Goal: Transaction & Acquisition: Purchase product/service

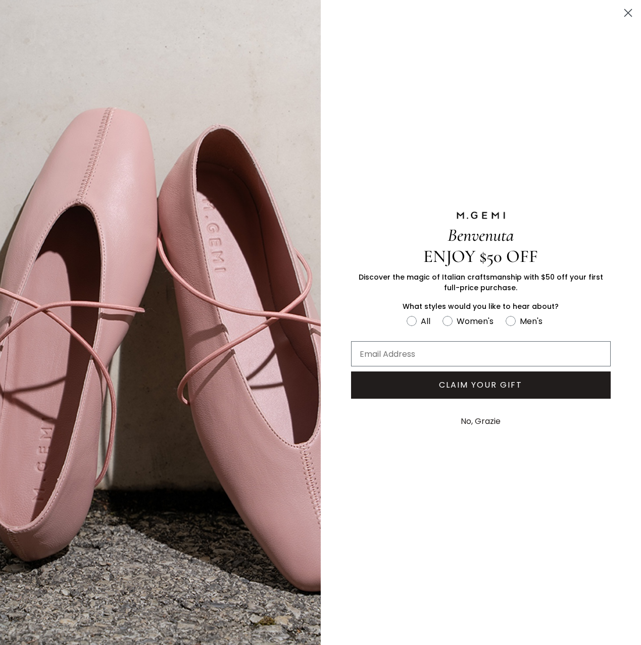
click at [631, 7] on circle "Close dialog" at bounding box center [628, 13] width 17 height 17
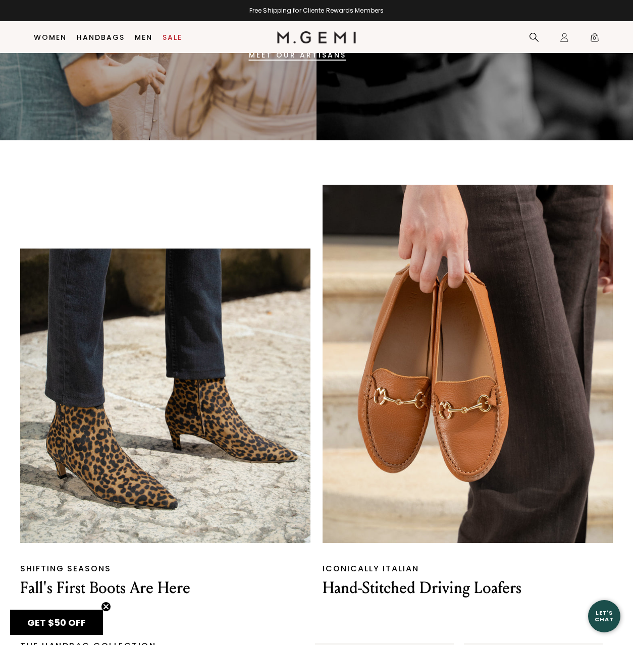
scroll to position [683, 0]
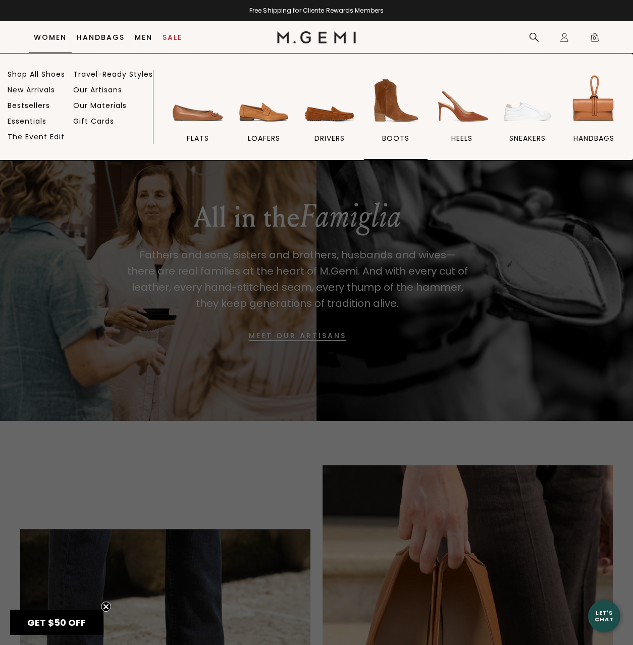
click at [400, 109] on img at bounding box center [396, 100] width 57 height 57
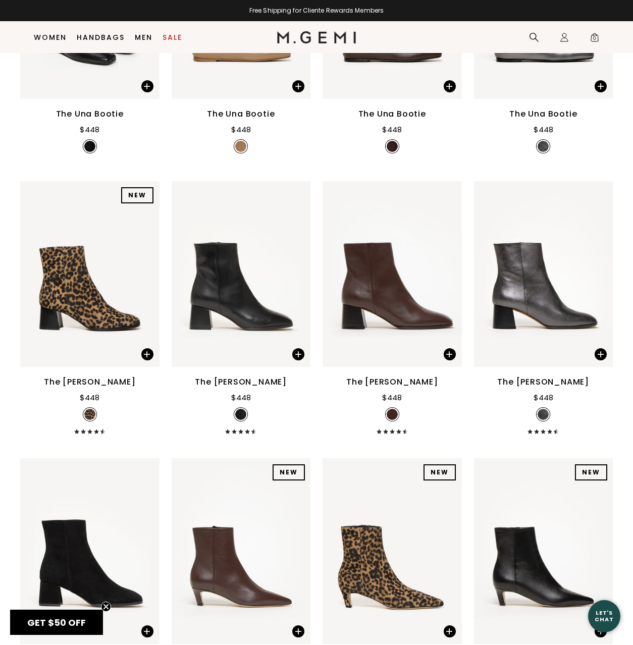
scroll to position [281, 0]
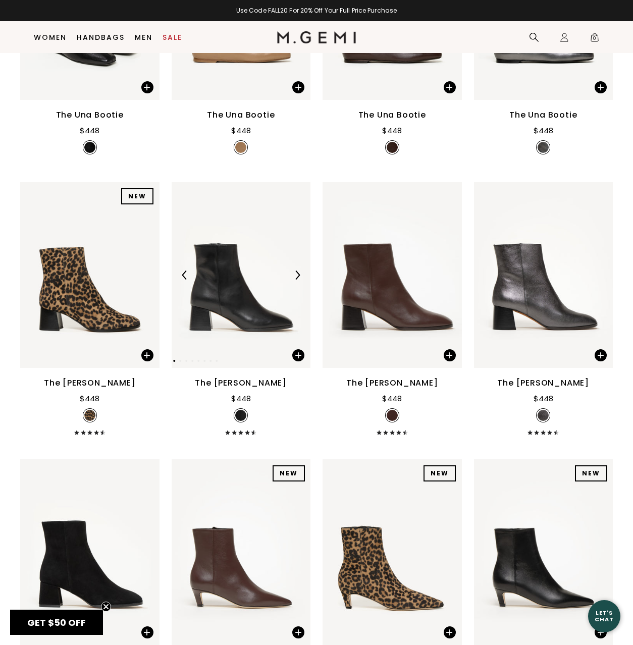
click at [239, 271] on div at bounding box center [241, 275] width 139 height 16
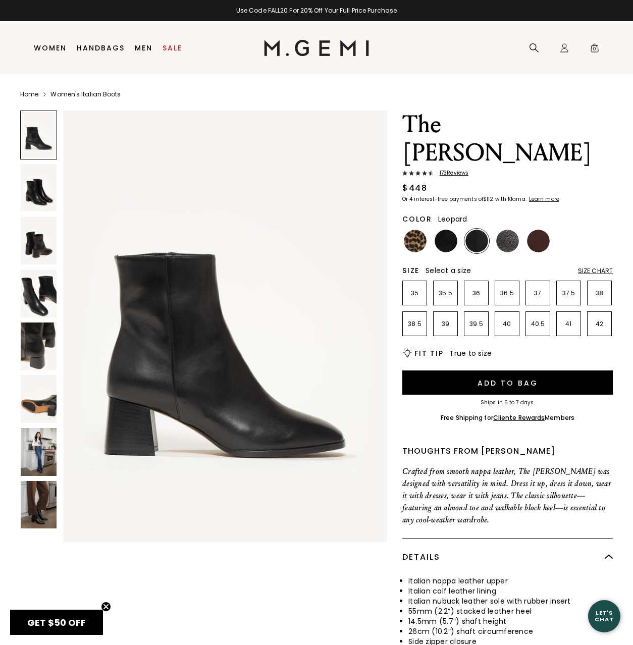
click at [416, 230] on img at bounding box center [415, 241] width 23 height 23
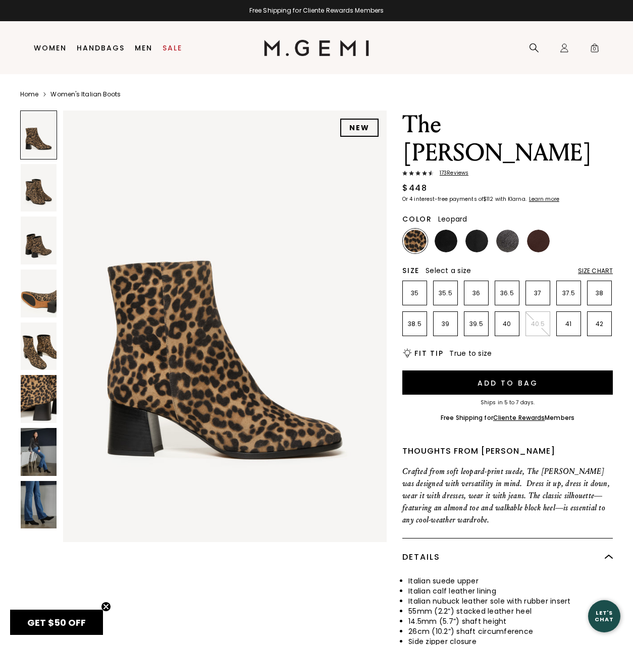
click at [36, 443] on img at bounding box center [39, 452] width 36 height 48
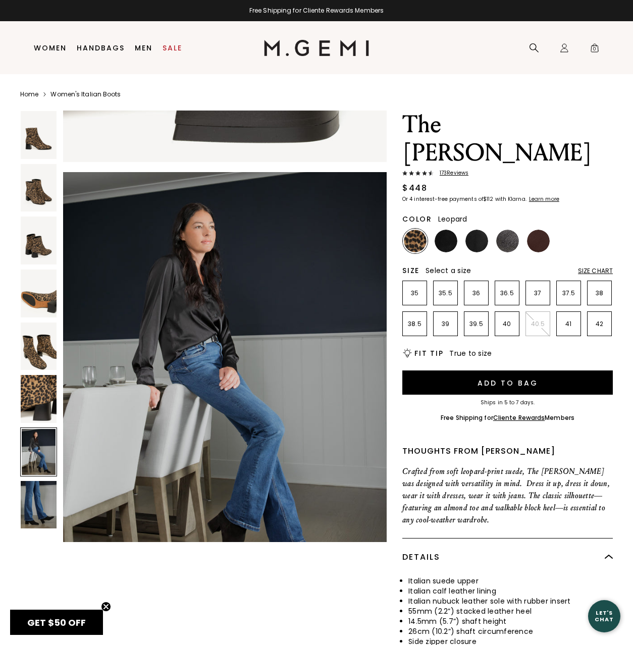
scroll to position [2589, 0]
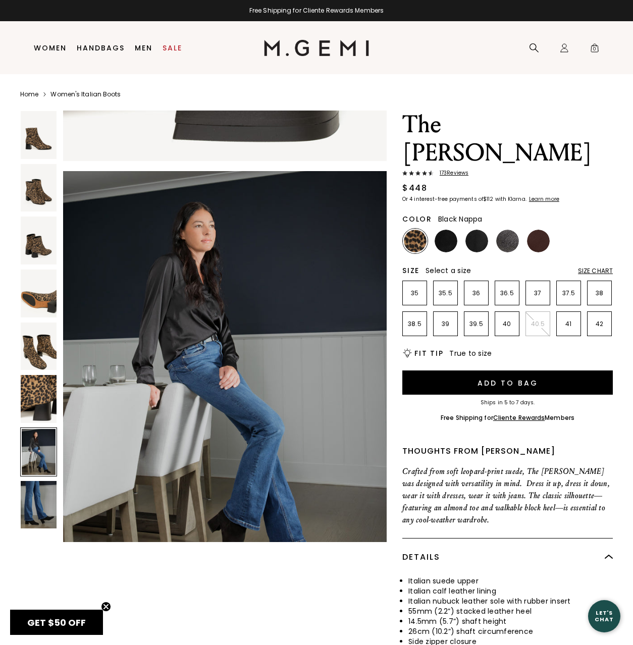
click at [478, 230] on img at bounding box center [477, 241] width 23 height 23
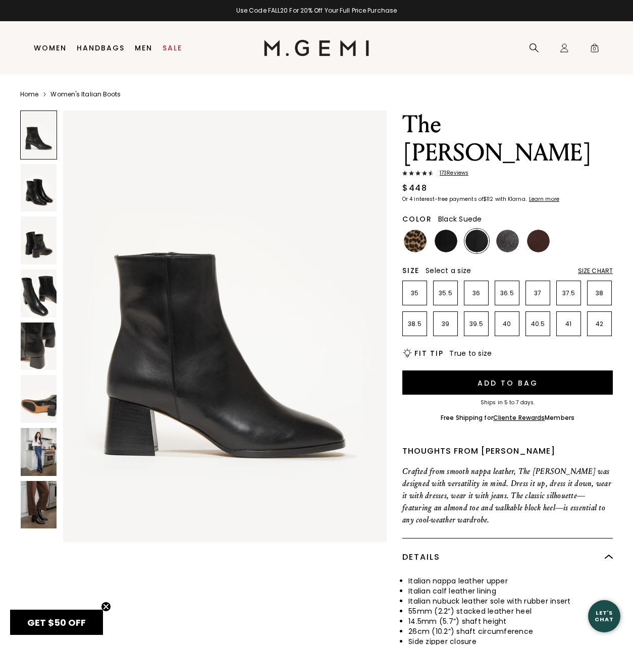
click at [441, 230] on img at bounding box center [446, 241] width 23 height 23
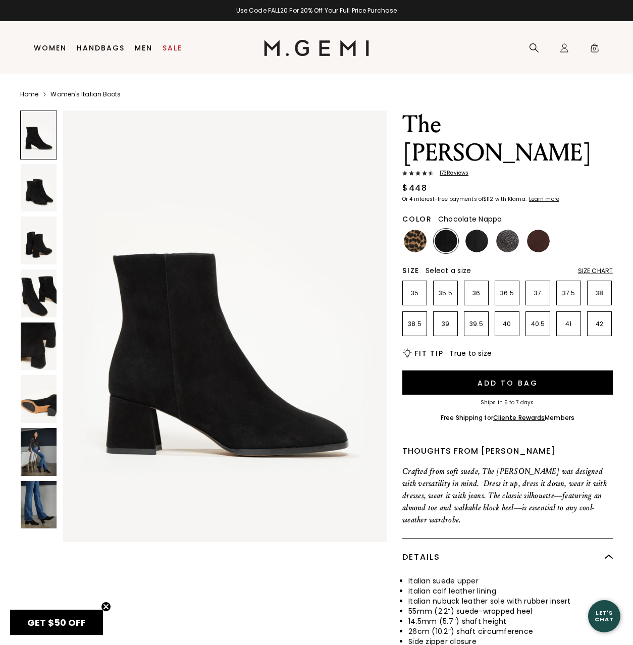
click at [544, 230] on img at bounding box center [538, 241] width 23 height 23
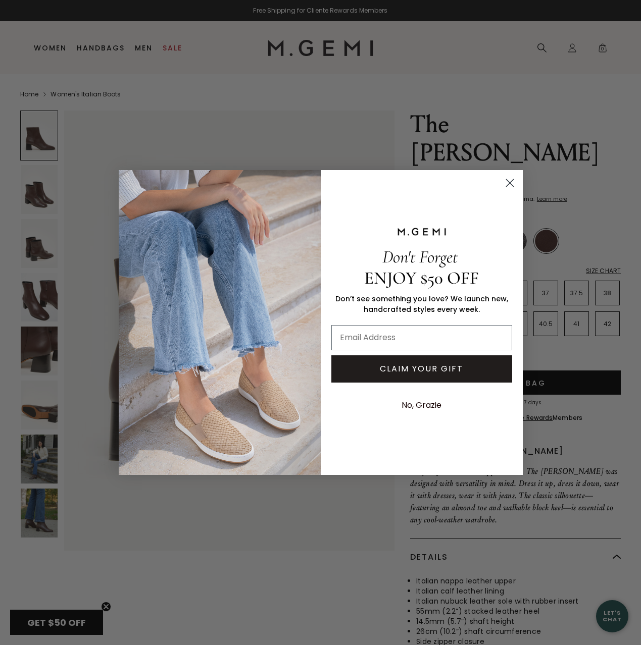
click at [513, 181] on circle "Close dialog" at bounding box center [509, 183] width 17 height 17
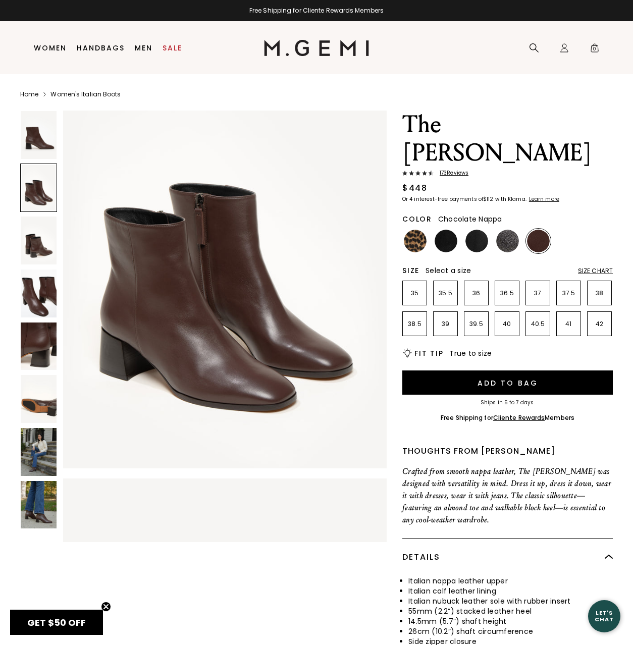
scroll to position [535, 0]
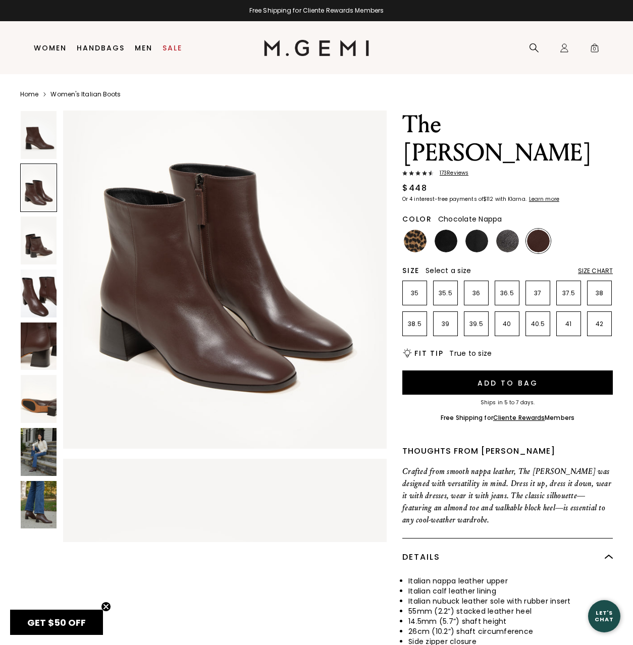
click at [48, 196] on div at bounding box center [38, 188] width 37 height 49
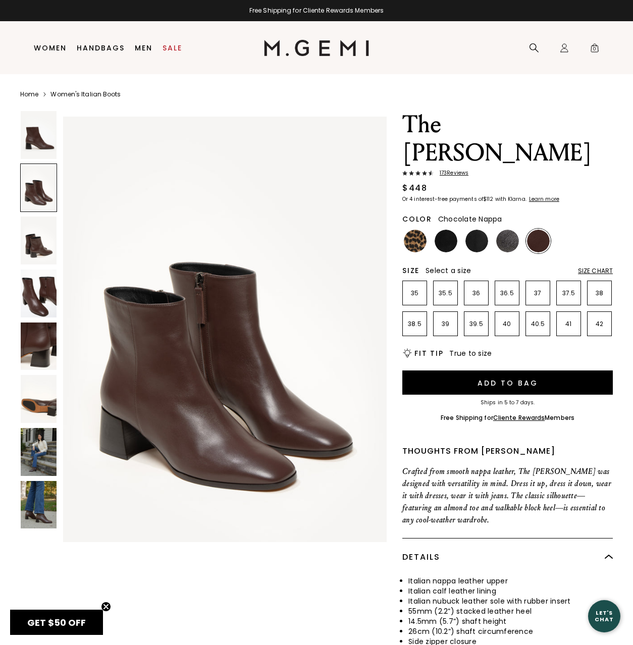
scroll to position [432, 0]
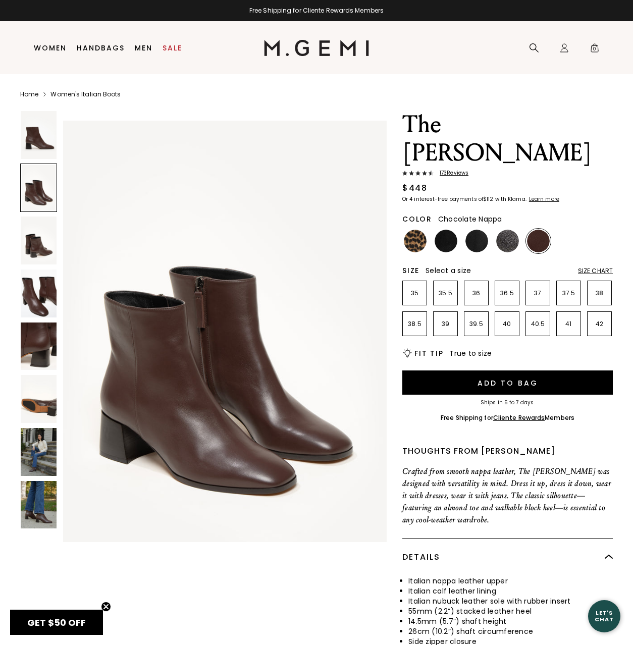
click at [43, 253] on img at bounding box center [39, 241] width 36 height 48
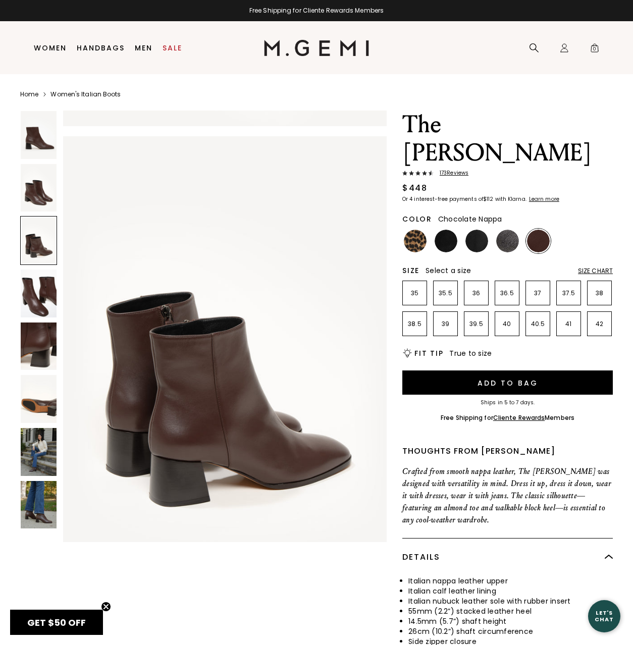
scroll to position [863, 0]
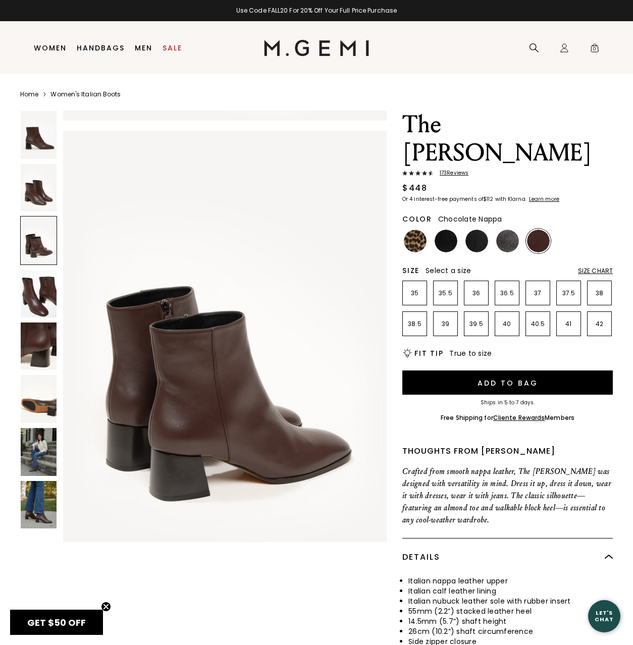
click at [40, 293] on img at bounding box center [39, 294] width 36 height 48
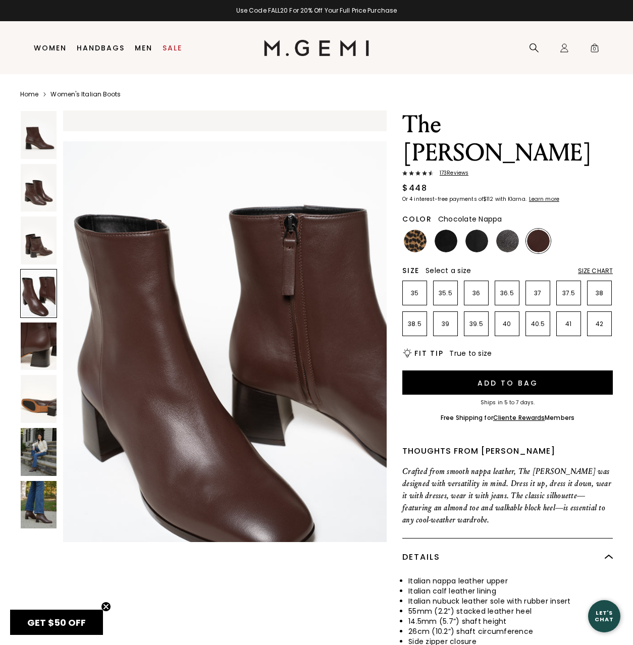
scroll to position [1295, 0]
click at [130, 9] on div "Free Shipping for Cliente Rewards Members" at bounding box center [316, 11] width 633 height 8
